Goal: Ask a question: Seek information or help from site administrators or community

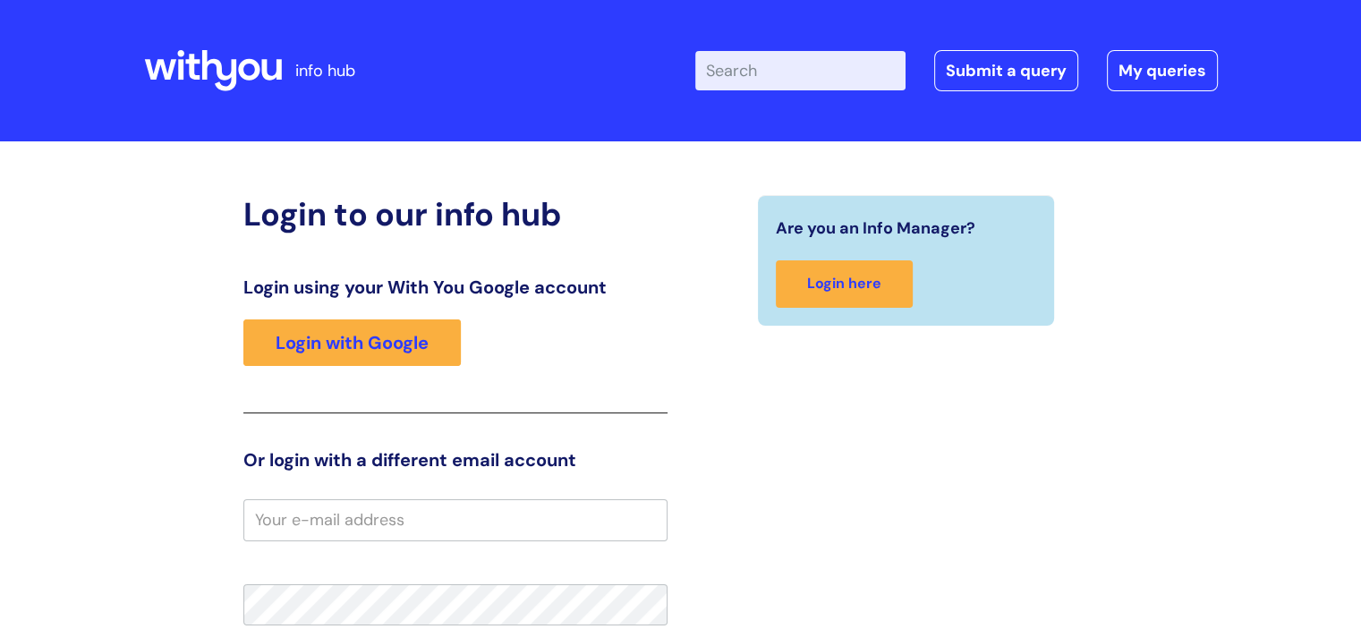
click at [724, 332] on div "Are you an Info Manager? Login here" at bounding box center [906, 555] width 451 height 721
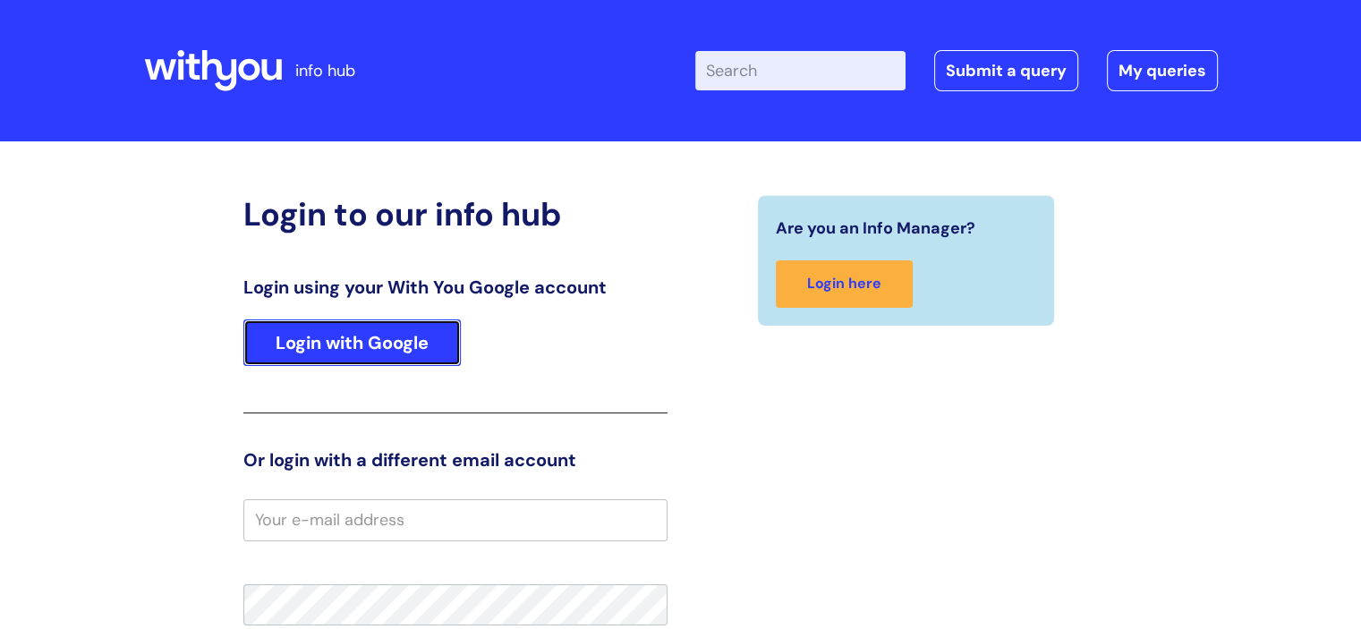
click at [308, 327] on link "Login with Google" at bounding box center [351, 342] width 217 height 47
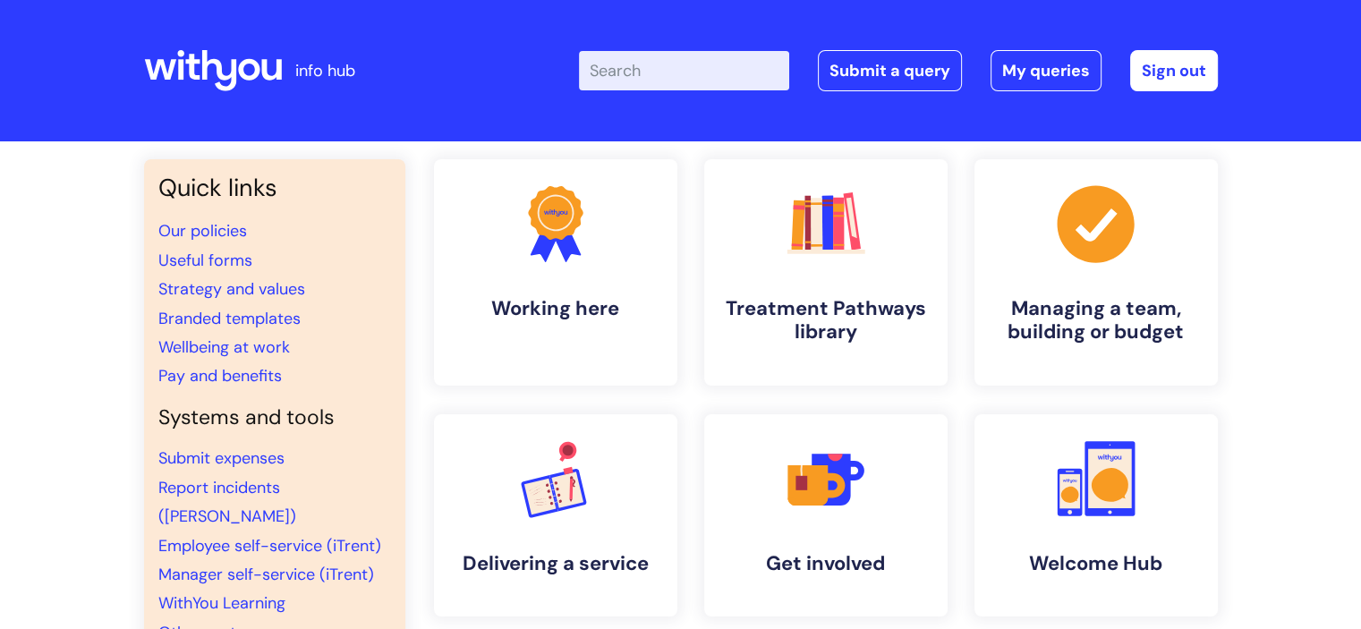
click at [723, 60] on input "Enter your search term here..." at bounding box center [684, 70] width 210 height 39
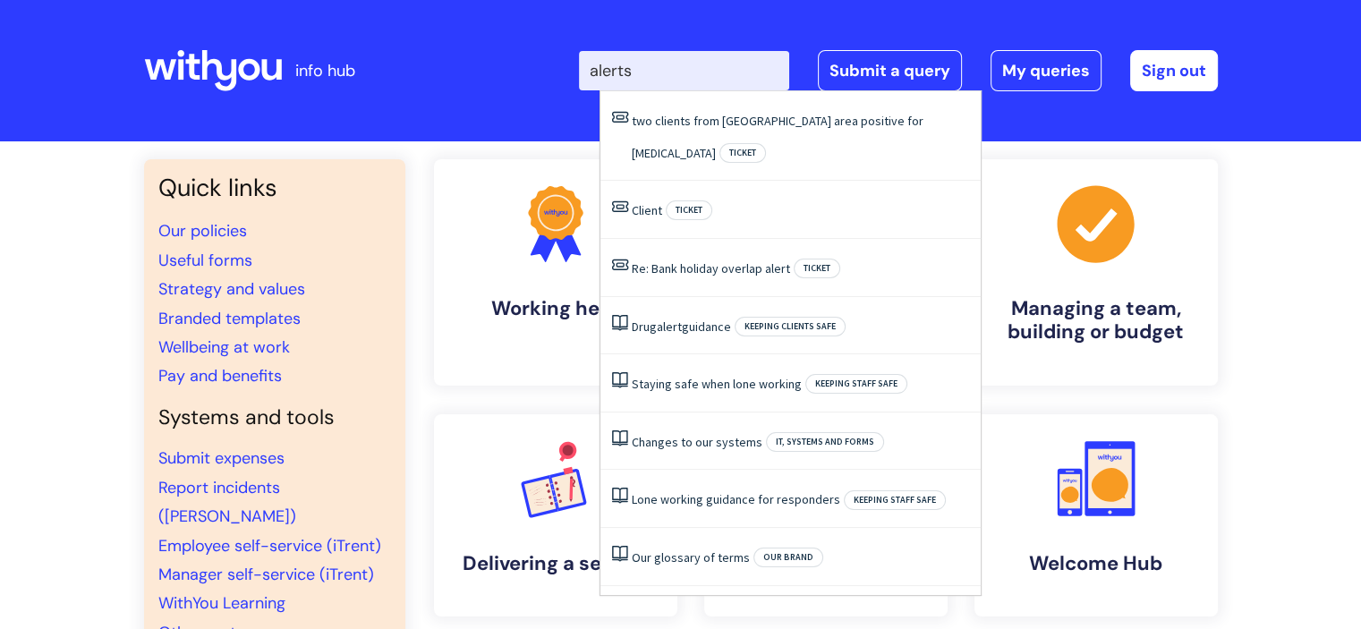
type input "alerts"
click button "Search" at bounding box center [0, 0] width 0 height 0
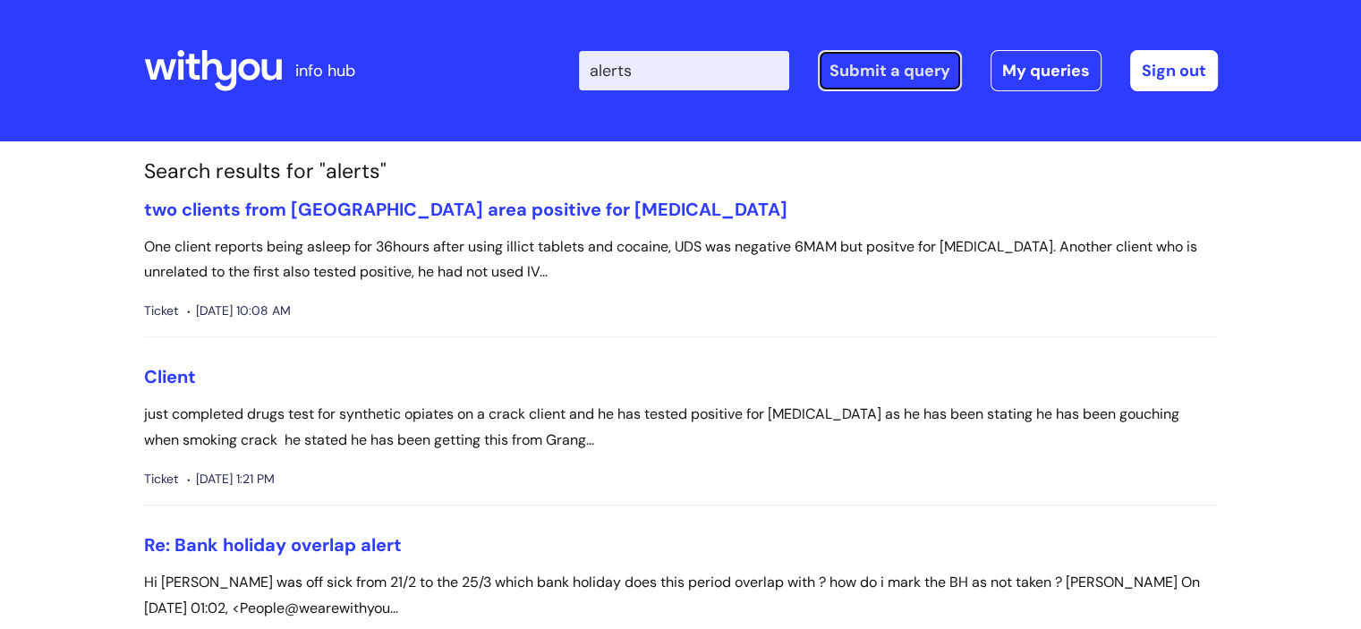
click at [886, 66] on link "Submit a query" at bounding box center [890, 70] width 144 height 41
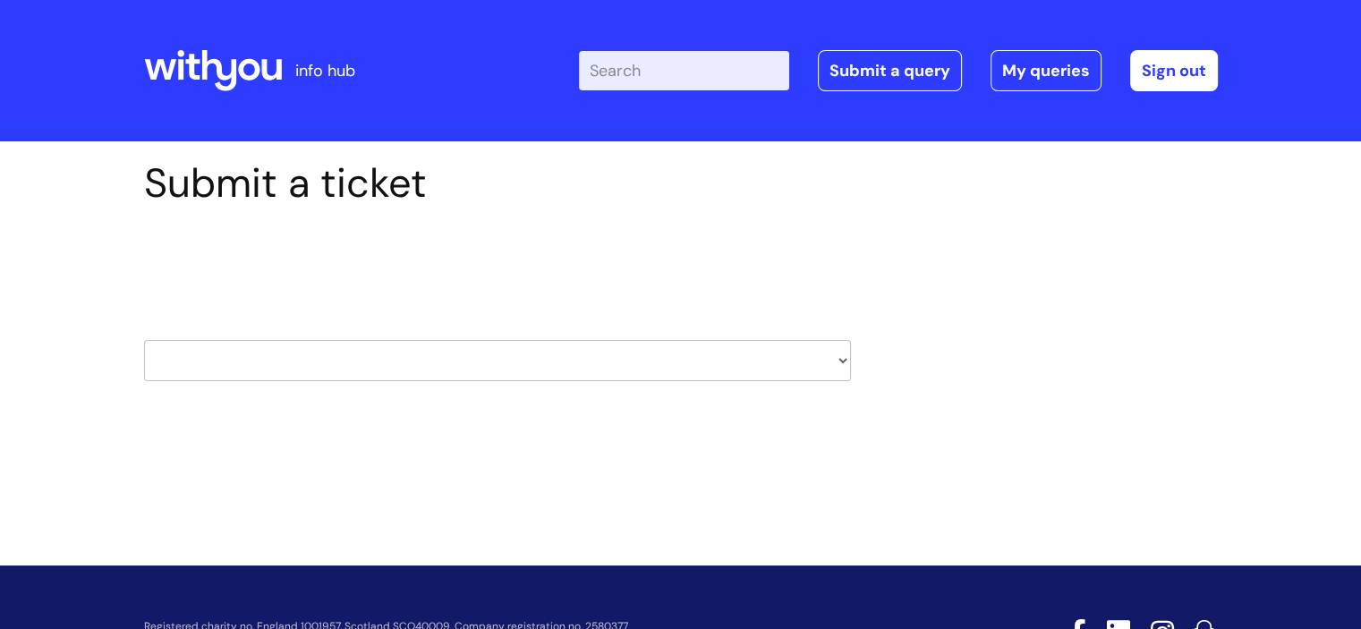
click at [838, 359] on select "HR / People IT and Support Clinical Drug Alerts Finance Accounts Data Support T…" at bounding box center [497, 360] width 707 height 41
select select "clinical_drug_alerts"
click at [144, 340] on select "HR / People IT and Support Clinical Drug Alerts Finance Accounts Data Support T…" at bounding box center [497, 360] width 707 height 41
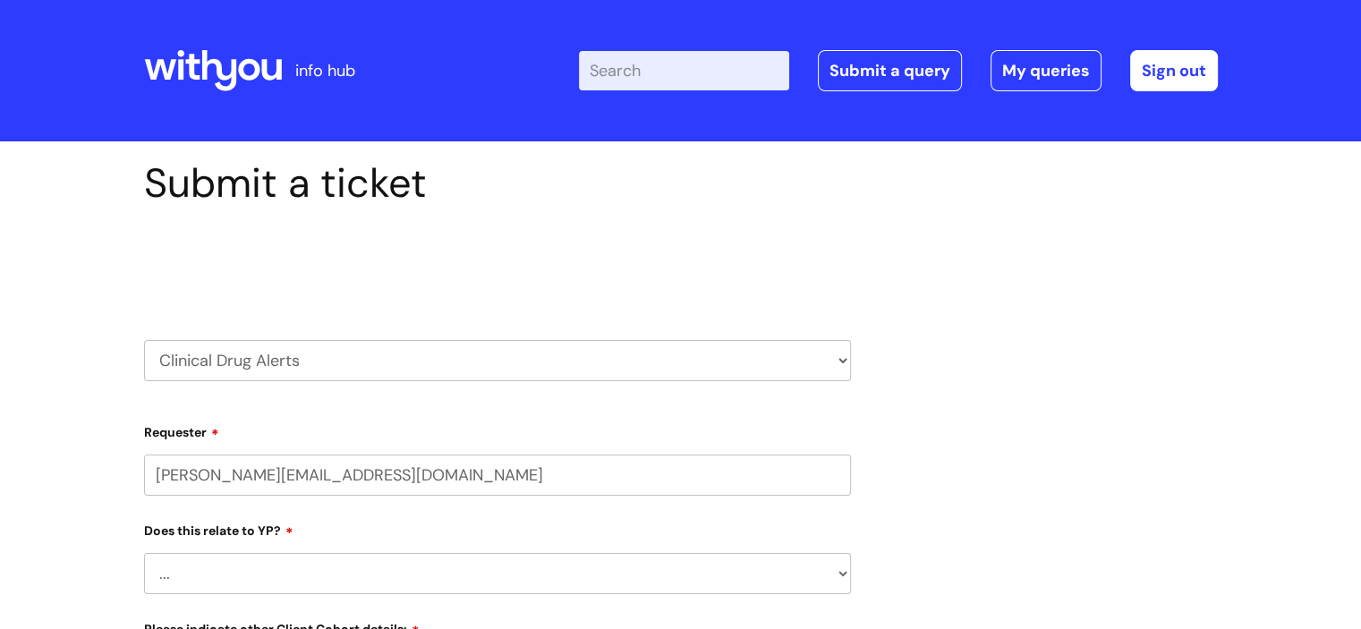
select select "80004157202"
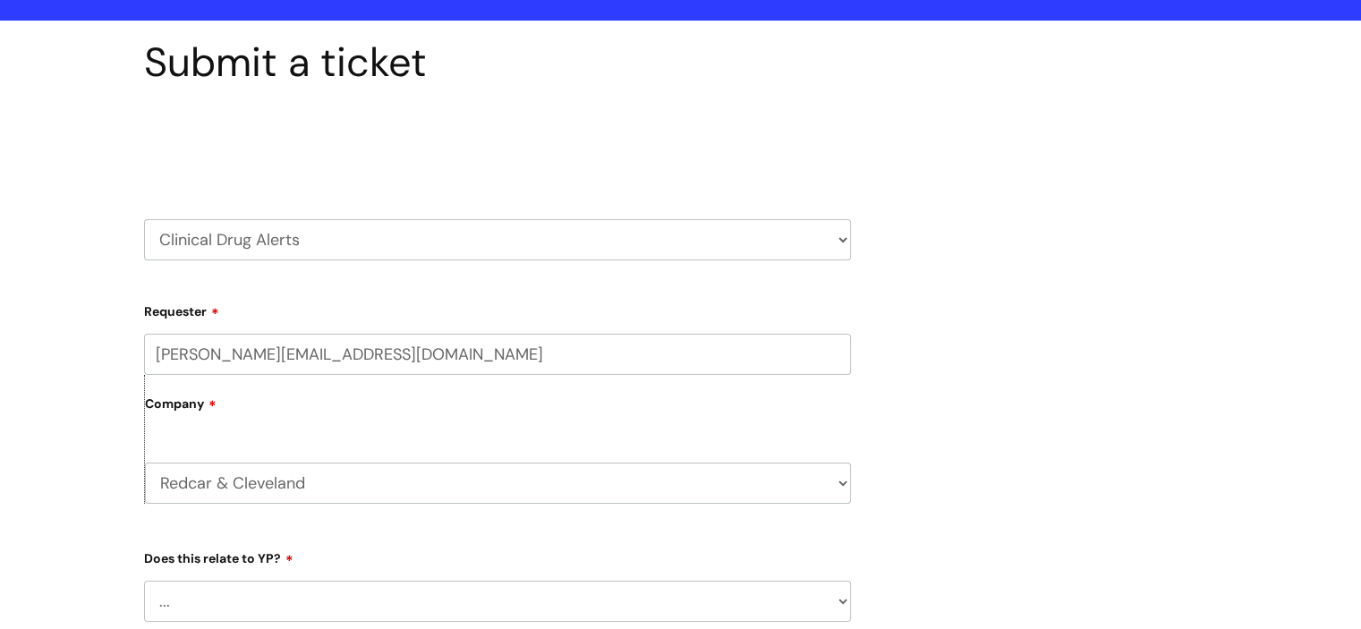
scroll to position [49, 0]
